Goal: Transaction & Acquisition: Purchase product/service

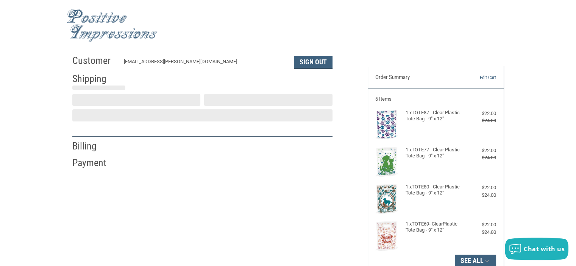
scroll to position [16, 0]
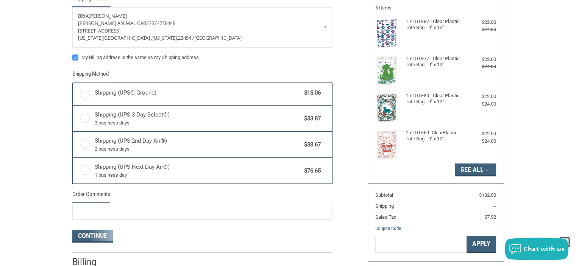
radio input "true"
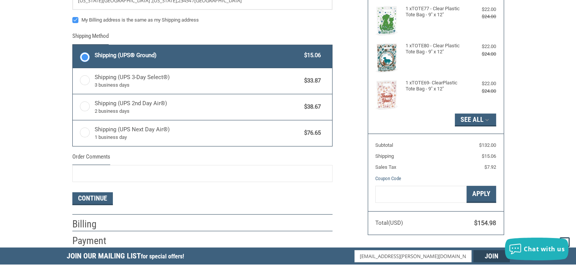
scroll to position [179, 0]
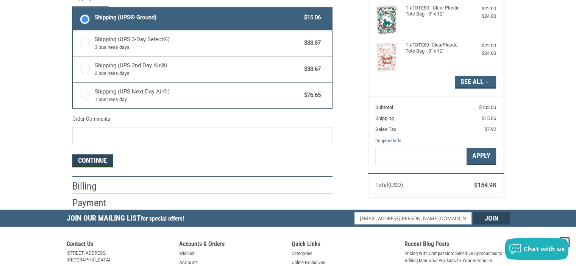
click at [96, 157] on button "Continue" at bounding box center [92, 160] width 40 height 13
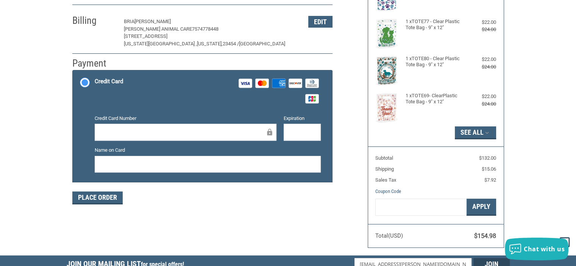
scroll to position [15, 0]
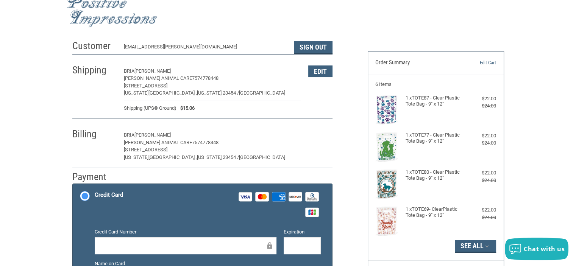
click at [321, 135] on button "Edit" at bounding box center [320, 135] width 24 height 12
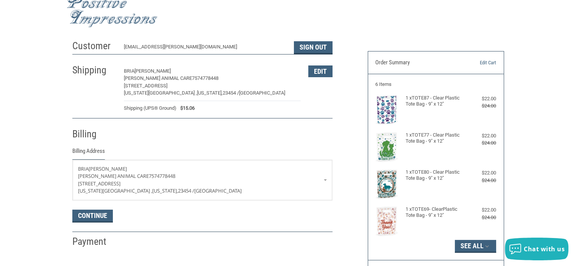
scroll to position [132, 0]
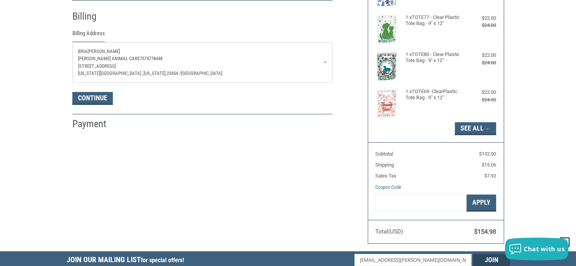
click at [233, 63] on p "2129 General Booth Blvd Suite 102" at bounding box center [202, 66] width 249 height 8
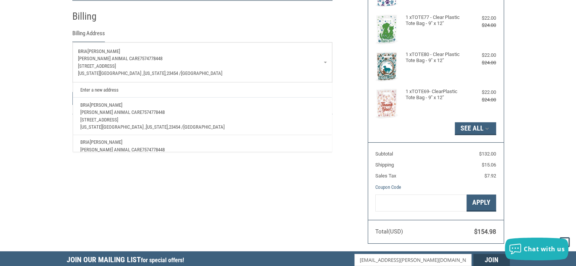
click at [205, 117] on p "2129 General Booth Blvd Suite 102" at bounding box center [202, 120] width 244 height 8
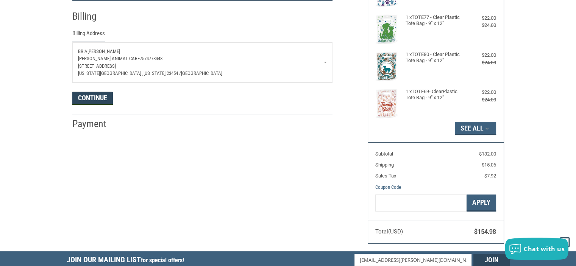
click at [99, 95] on button "Continue" at bounding box center [92, 98] width 40 height 13
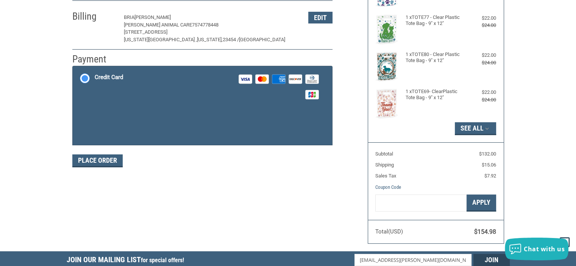
scroll to position [128, 0]
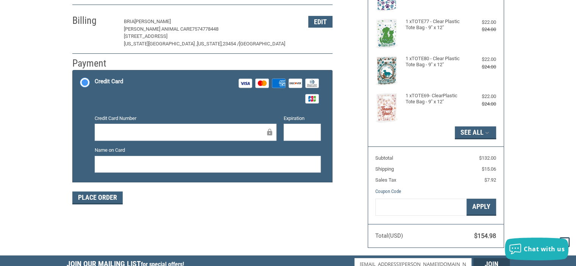
click at [111, 126] on div at bounding box center [186, 132] width 182 height 17
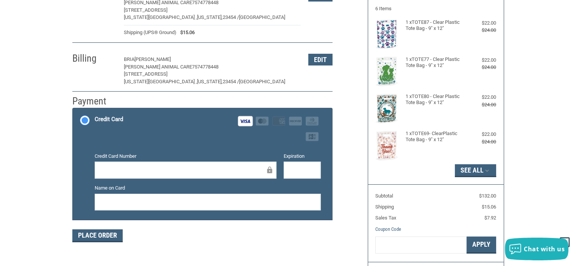
click at [201, 207] on div at bounding box center [208, 202] width 226 height 17
click at [100, 237] on button "Place Order" at bounding box center [97, 235] width 50 height 13
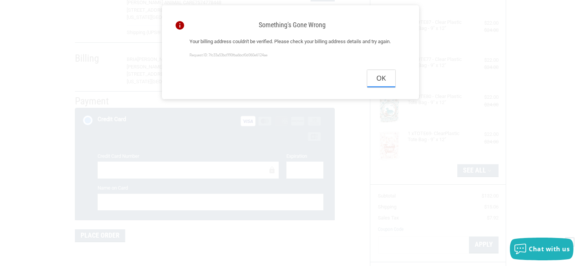
click at [381, 87] on button "Ok" at bounding box center [381, 78] width 28 height 17
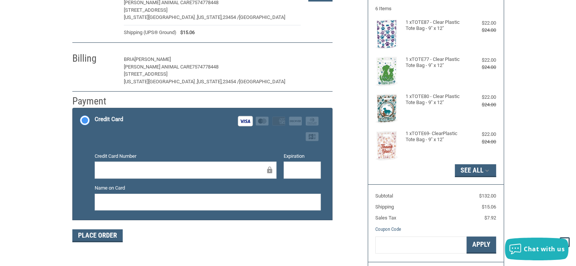
click at [314, 59] on button "Edit" at bounding box center [320, 60] width 24 height 12
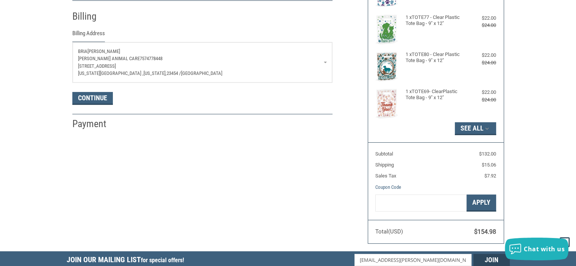
click at [237, 70] on p "Virginia Beach , Virginia, 23454 / United States" at bounding box center [202, 74] width 249 height 8
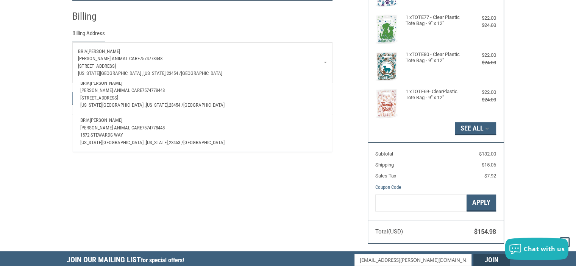
scroll to position [27, 0]
click at [286, 131] on p "1572 stewards way" at bounding box center [202, 135] width 244 height 8
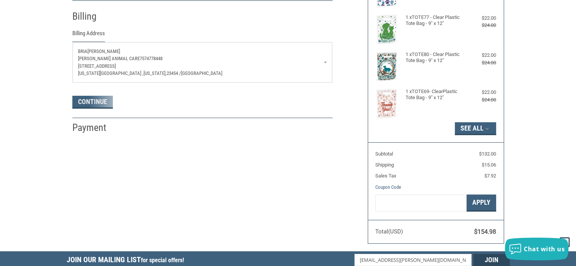
click at [114, 99] on div "Continue" at bounding box center [202, 102] width 260 height 13
click at [99, 98] on button "Continue" at bounding box center [92, 98] width 40 height 13
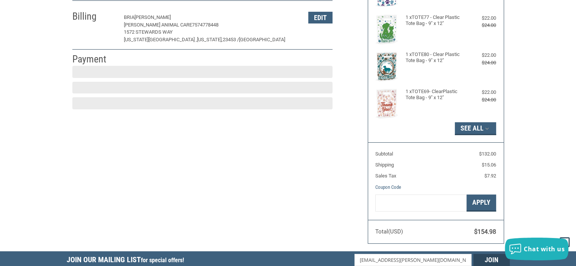
scroll to position [128, 0]
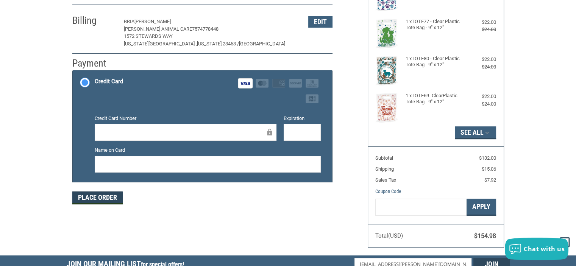
click at [93, 194] on button "Place Order" at bounding box center [97, 197] width 50 height 13
